Goal: Transaction & Acquisition: Register for event/course

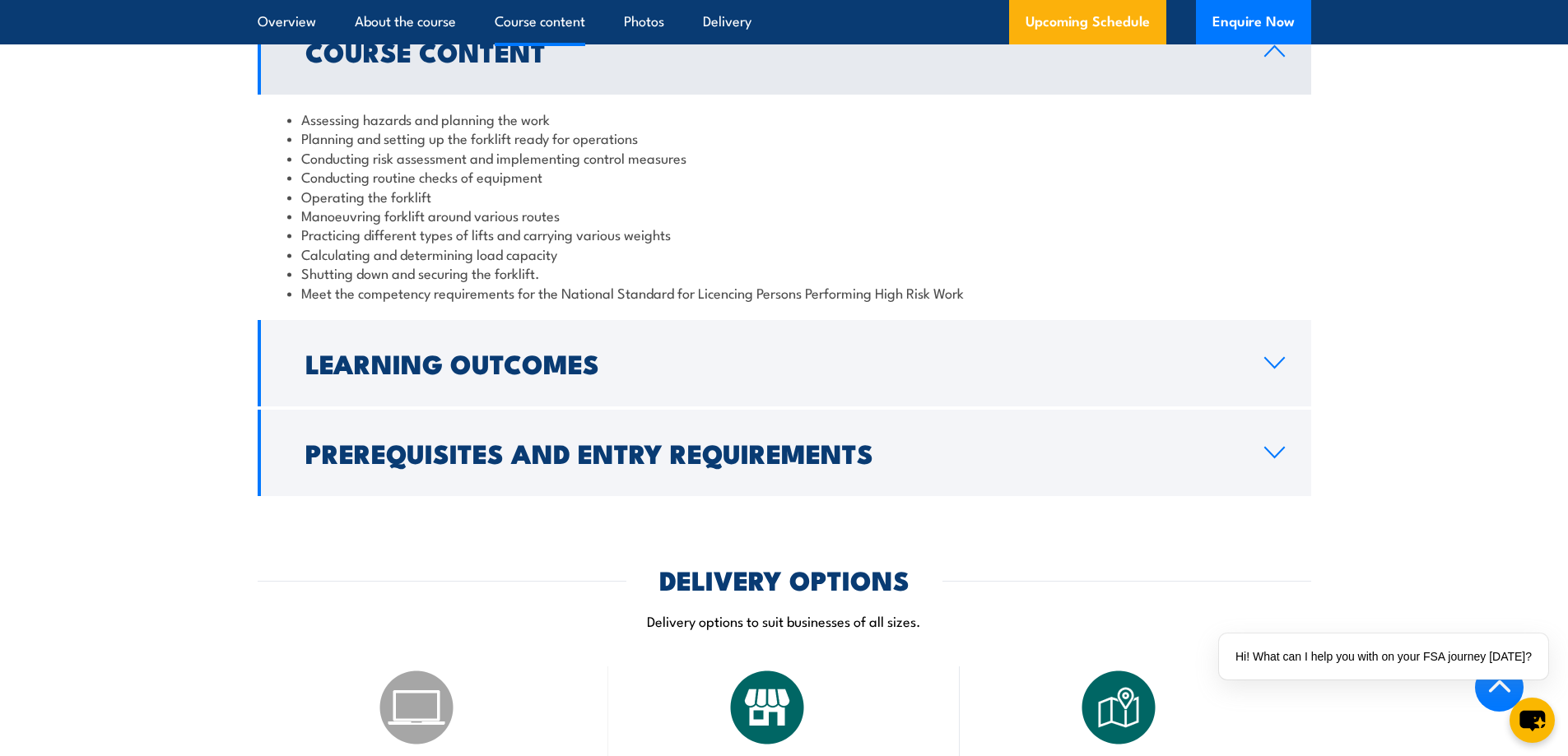
scroll to position [1563, 0]
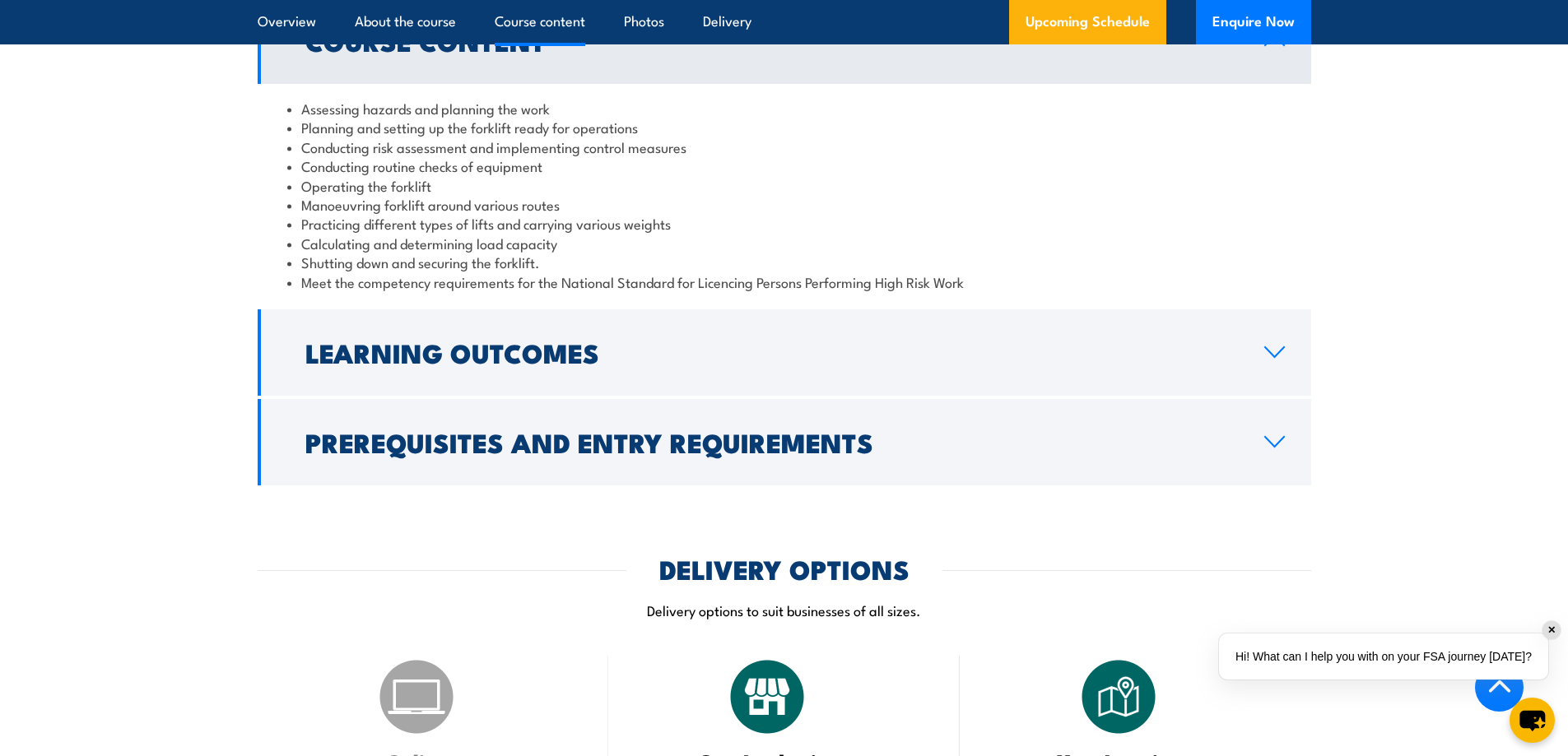
click at [1548, 630] on div "✕" at bounding box center [1551, 630] width 18 height 18
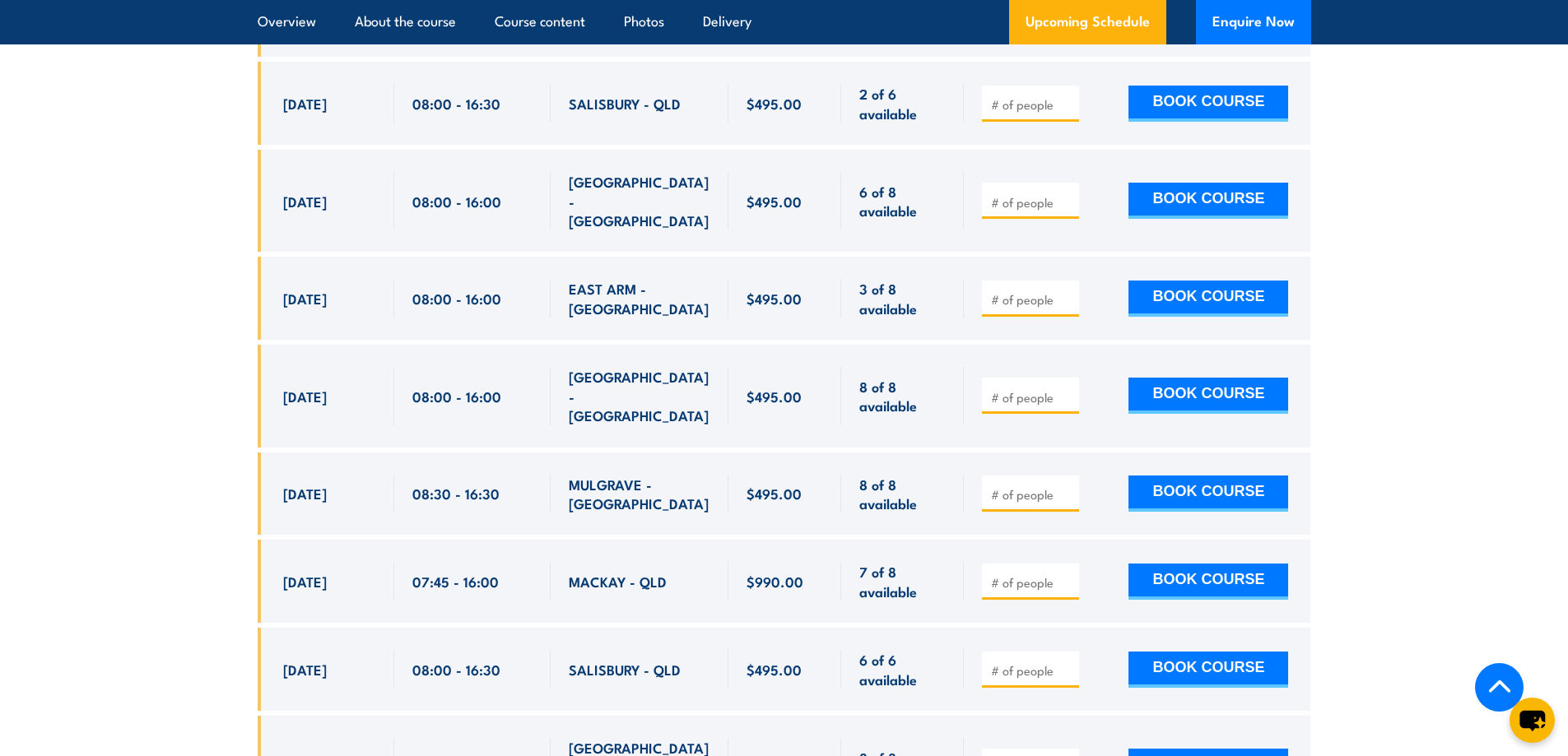
scroll to position [3374, 0]
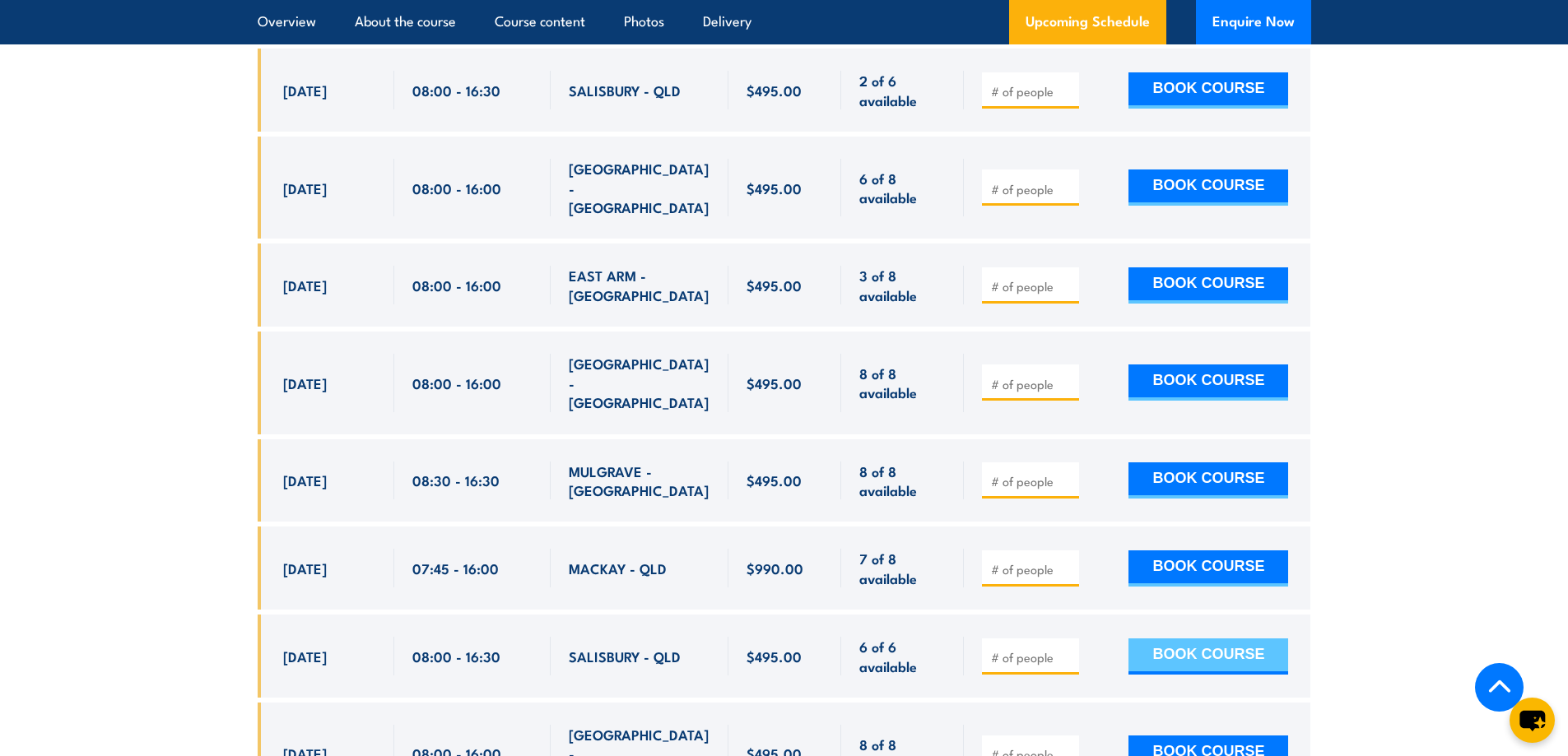
click at [1171, 639] on button "BOOK COURSE" at bounding box center [1208, 657] width 160 height 36
click at [1048, 649] on input "number" at bounding box center [1031, 658] width 82 height 16
type input "1"
click at [1204, 639] on button "BOOK COURSE" at bounding box center [1208, 657] width 160 height 36
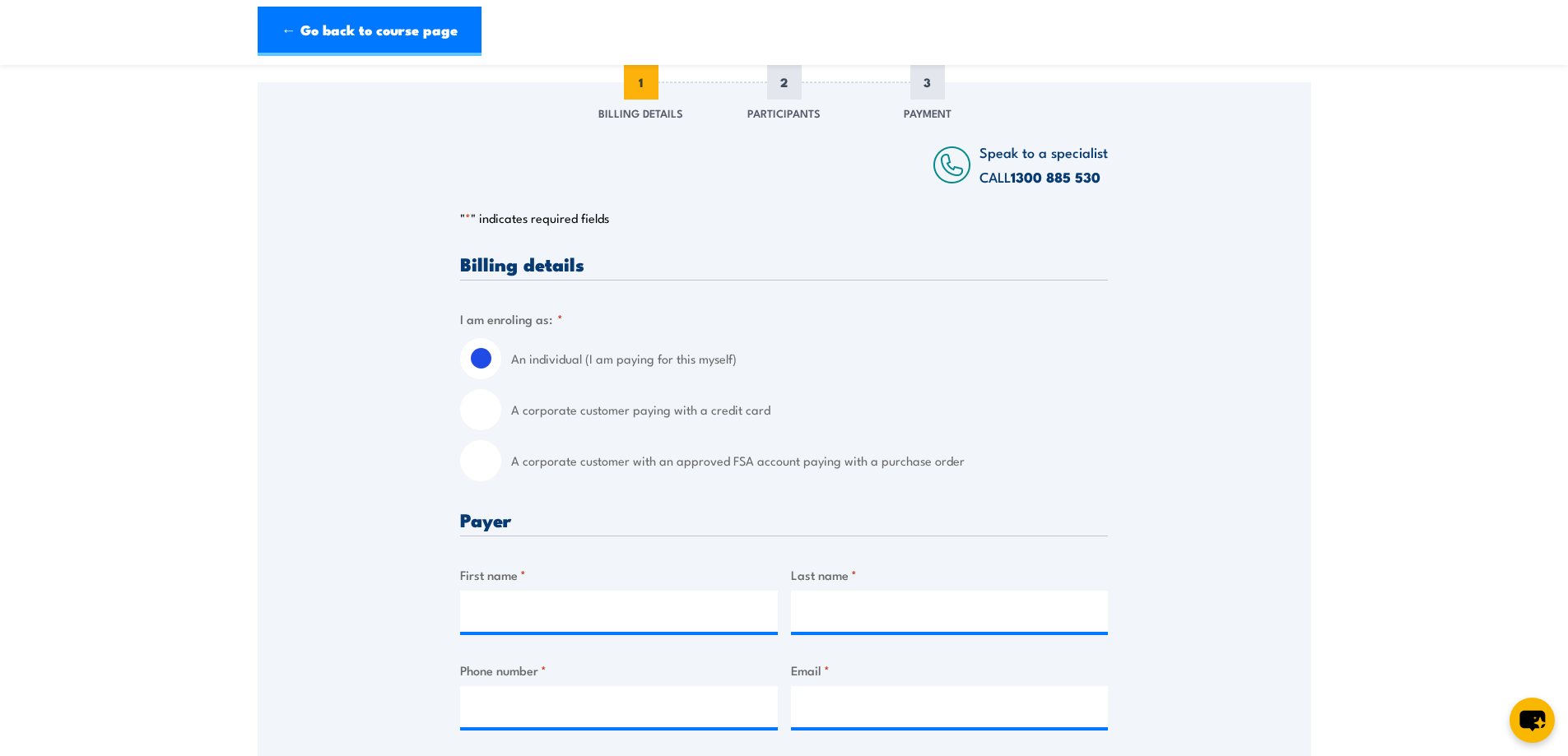
scroll to position [164, 0]
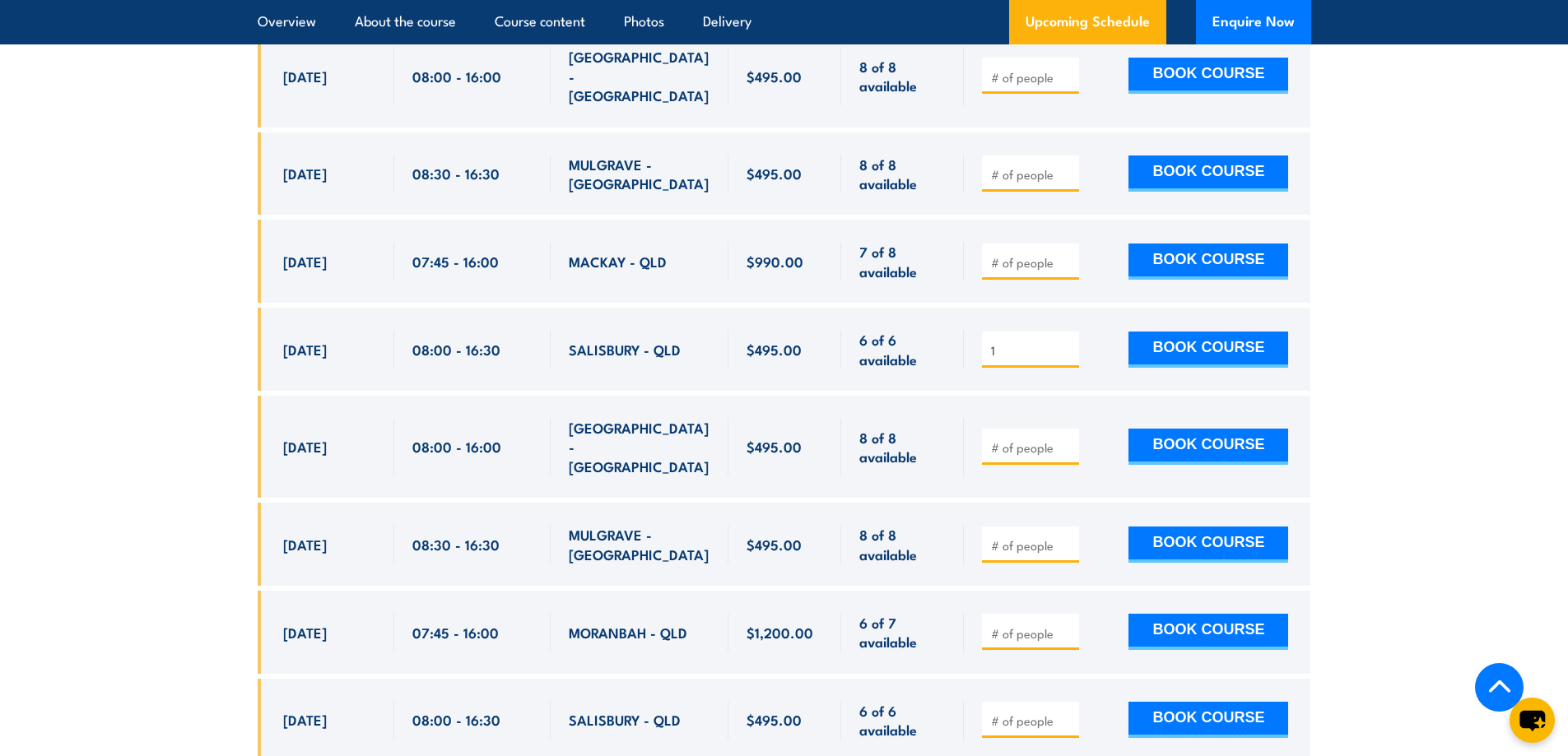
scroll to position [3703, 0]
